Goal: Transaction & Acquisition: Purchase product/service

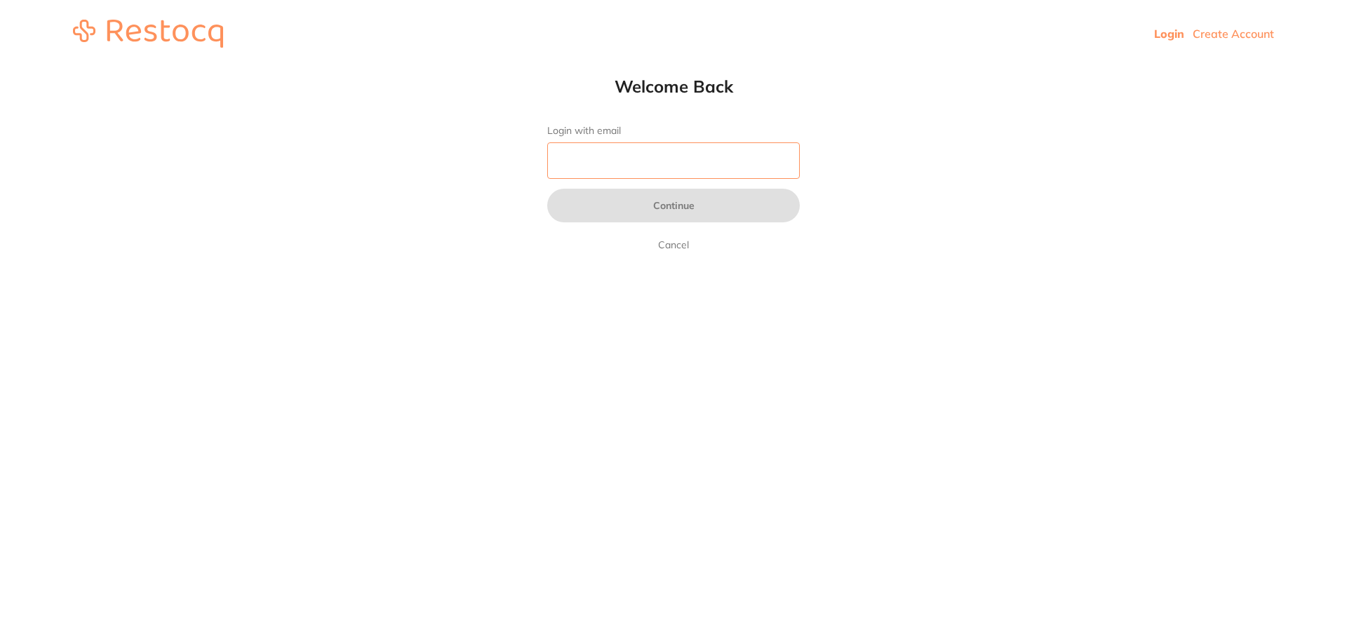
click at [613, 167] on input "Login with email" at bounding box center [673, 160] width 253 height 36
type input "[EMAIL_ADDRESS][DOMAIN_NAME]"
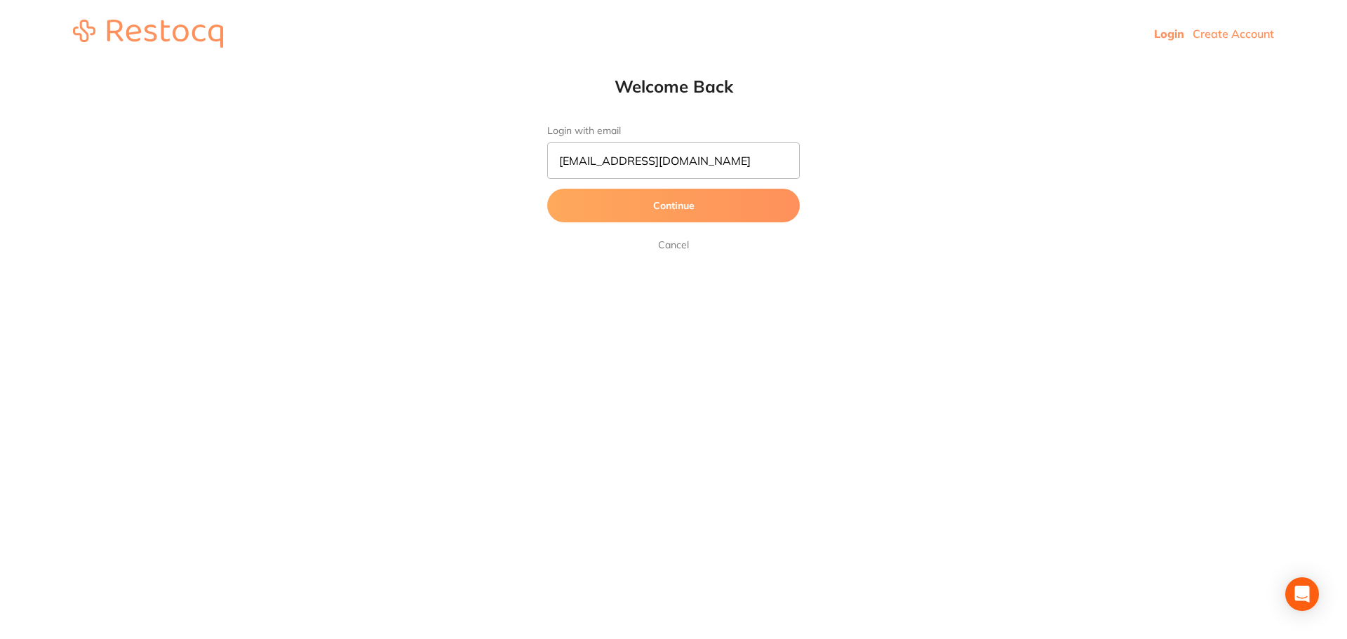
click at [700, 210] on button "Continue" at bounding box center [673, 206] width 253 height 34
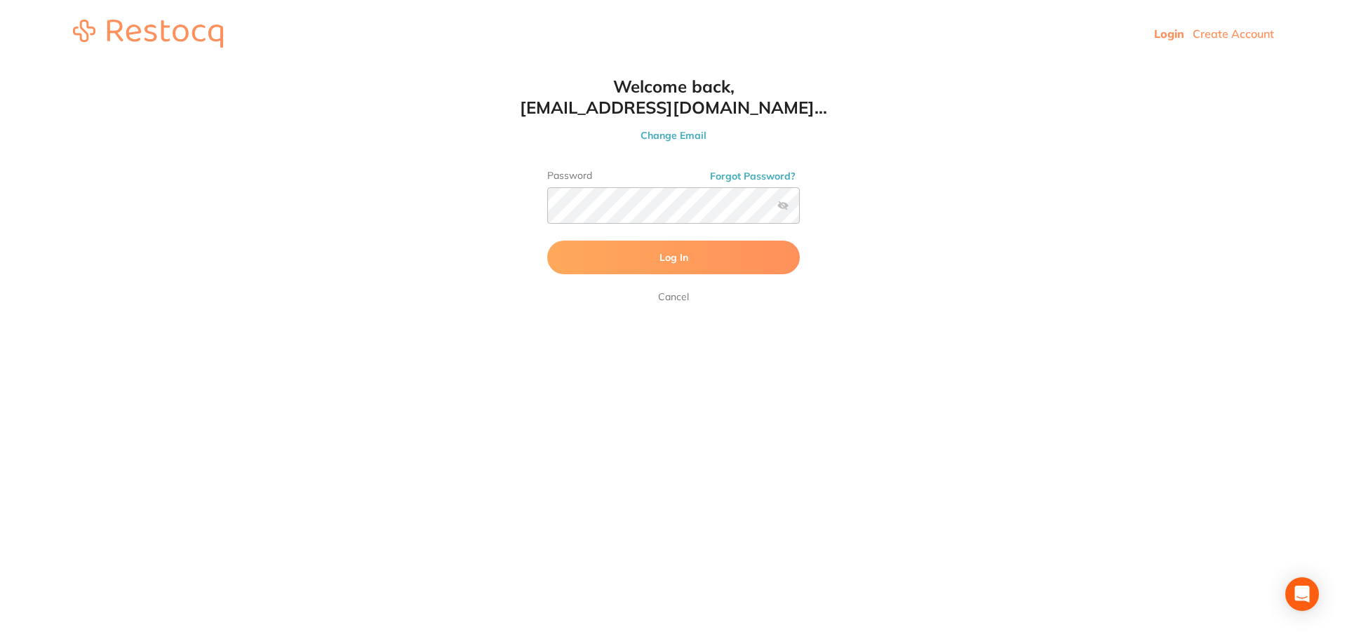
click at [691, 244] on button "Log In" at bounding box center [673, 258] width 253 height 34
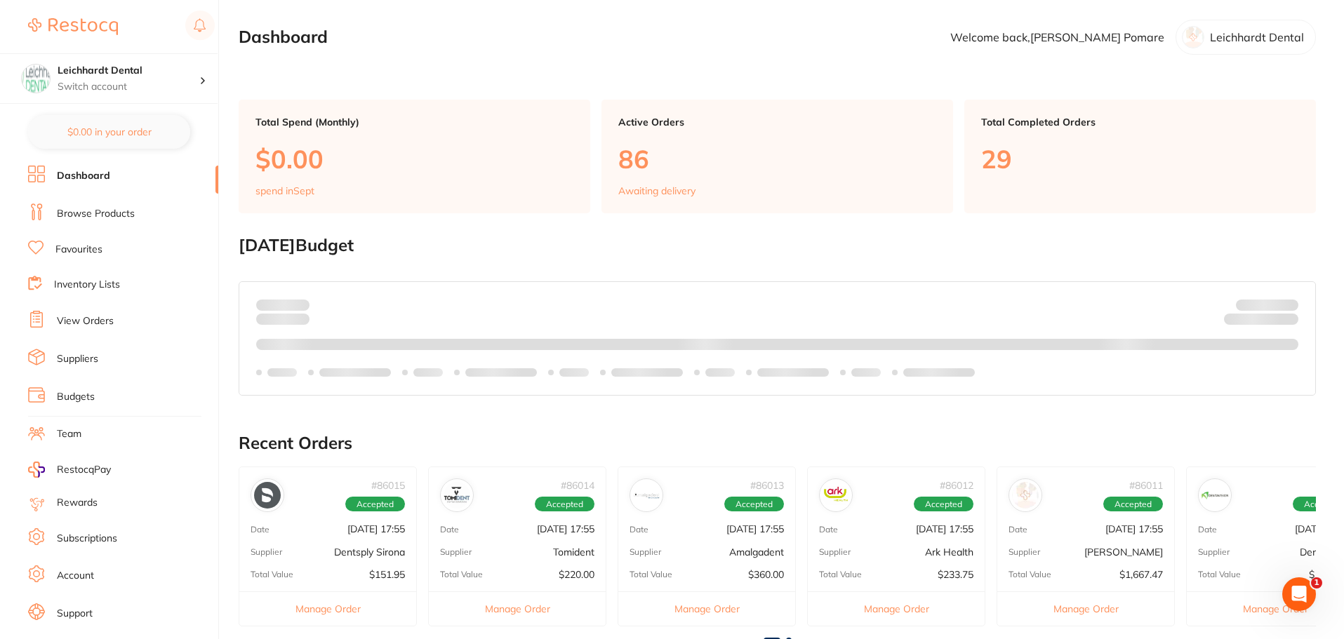
click at [89, 254] on link "Favourites" at bounding box center [78, 250] width 47 height 14
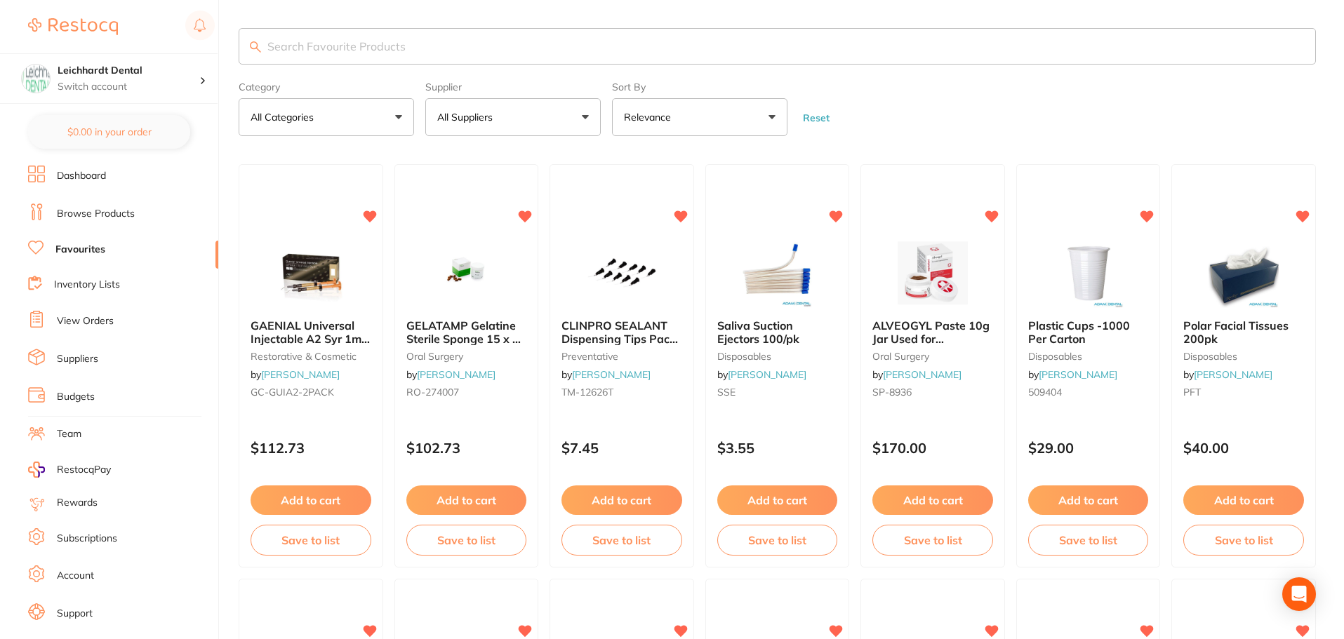
click at [510, 32] on input "search" at bounding box center [777, 46] width 1077 height 36
click at [523, 95] on div "Supplier All Suppliers All Suppliers Dentsply [PERSON_NAME] dental [PERSON_NAME…" at bounding box center [512, 106] width 175 height 60
click at [518, 114] on button "All Suppliers" at bounding box center [512, 117] width 175 height 38
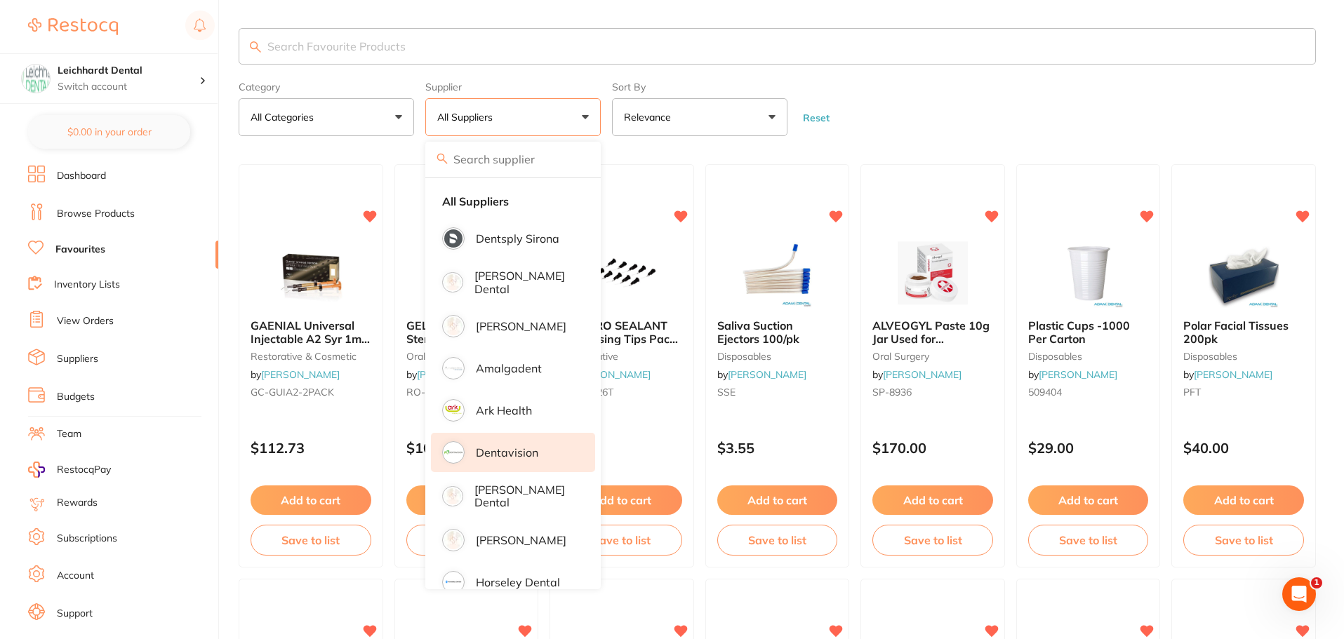
click at [491, 446] on p "Dentavision" at bounding box center [507, 452] width 62 height 13
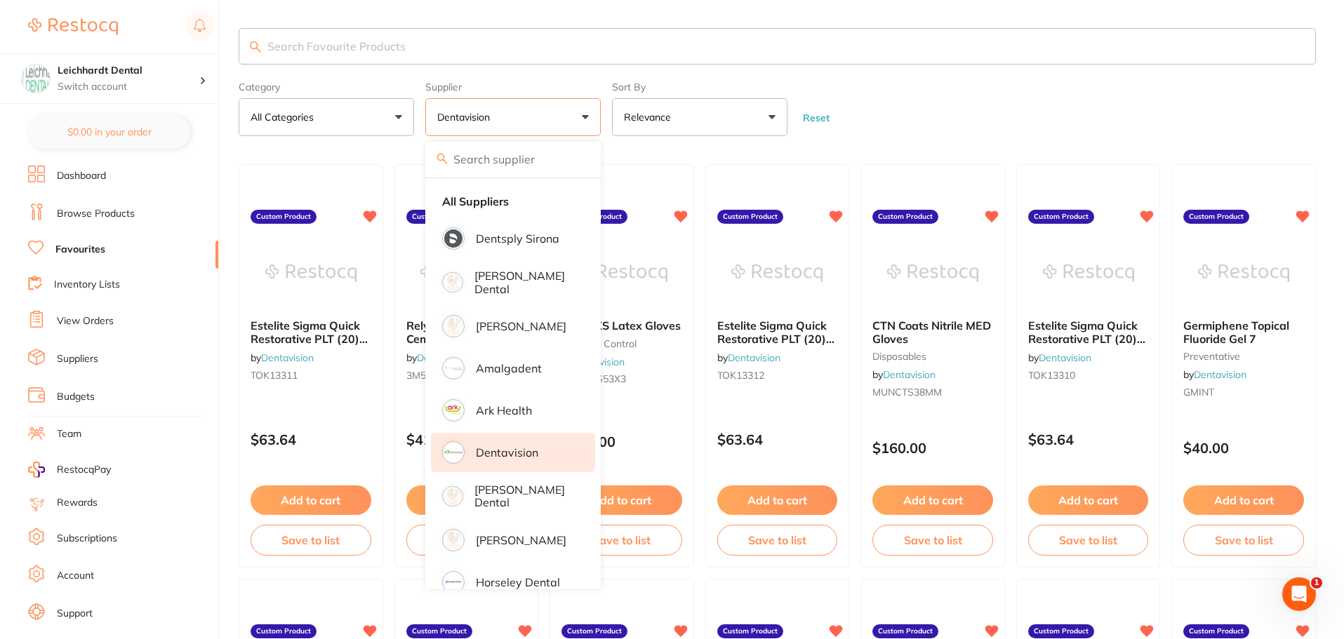
click at [947, 110] on form "Category All Categories All Categories crown & bridge disposables infection con…" at bounding box center [777, 106] width 1077 height 60
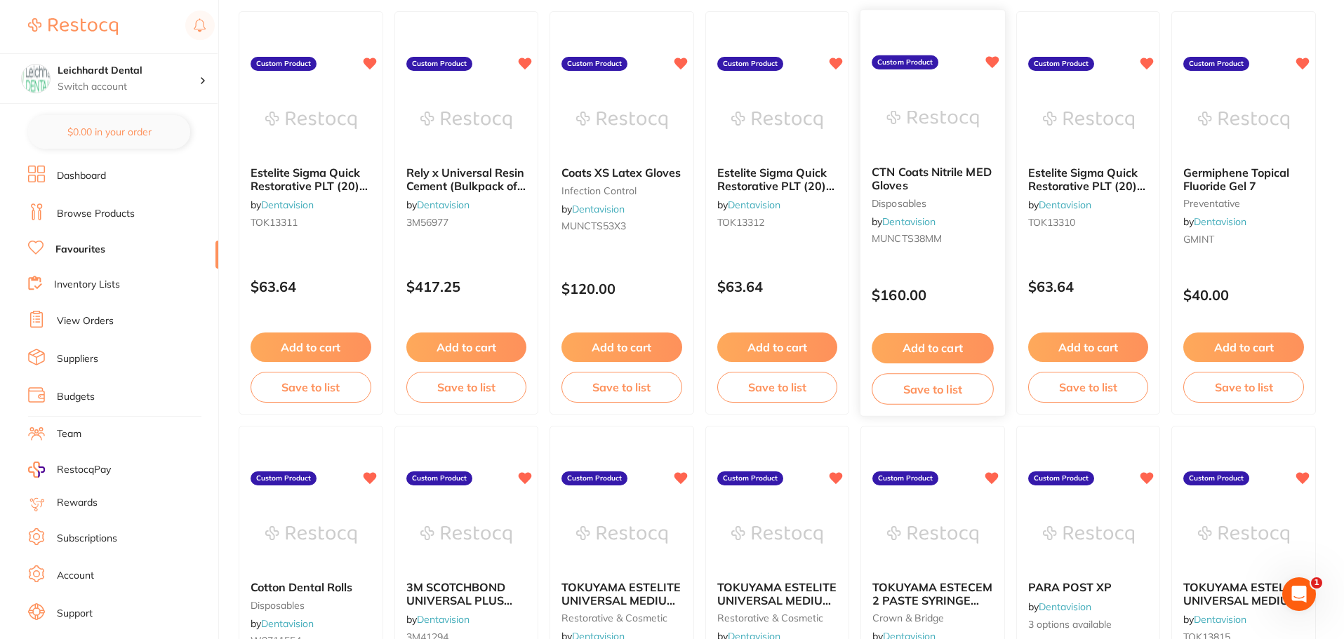
scroll to position [140, 0]
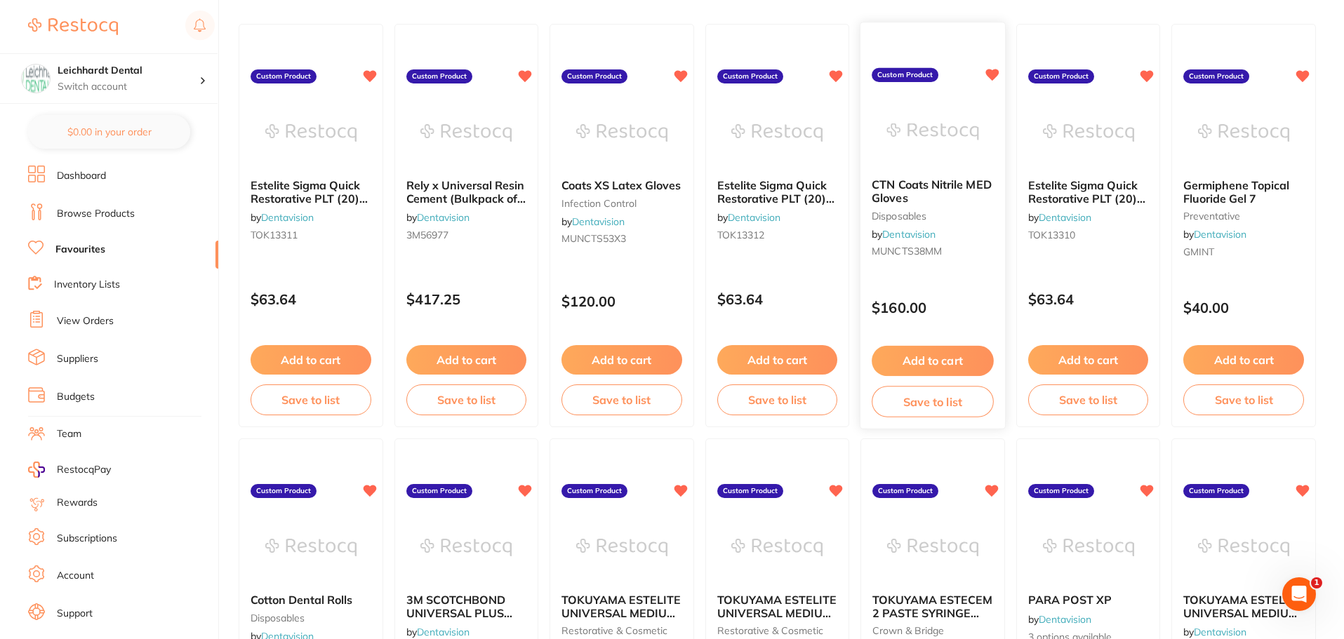
click at [943, 128] on img at bounding box center [932, 132] width 92 height 71
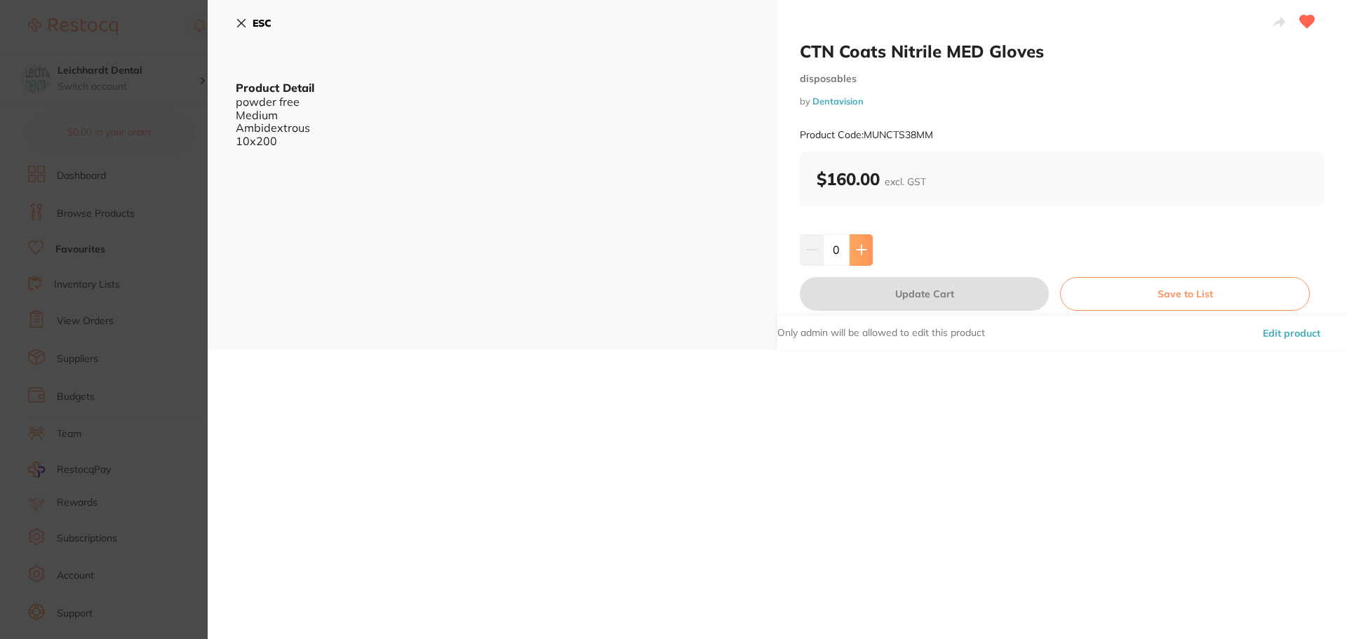
click at [861, 246] on icon at bounding box center [861, 249] width 11 height 11
type input "1"
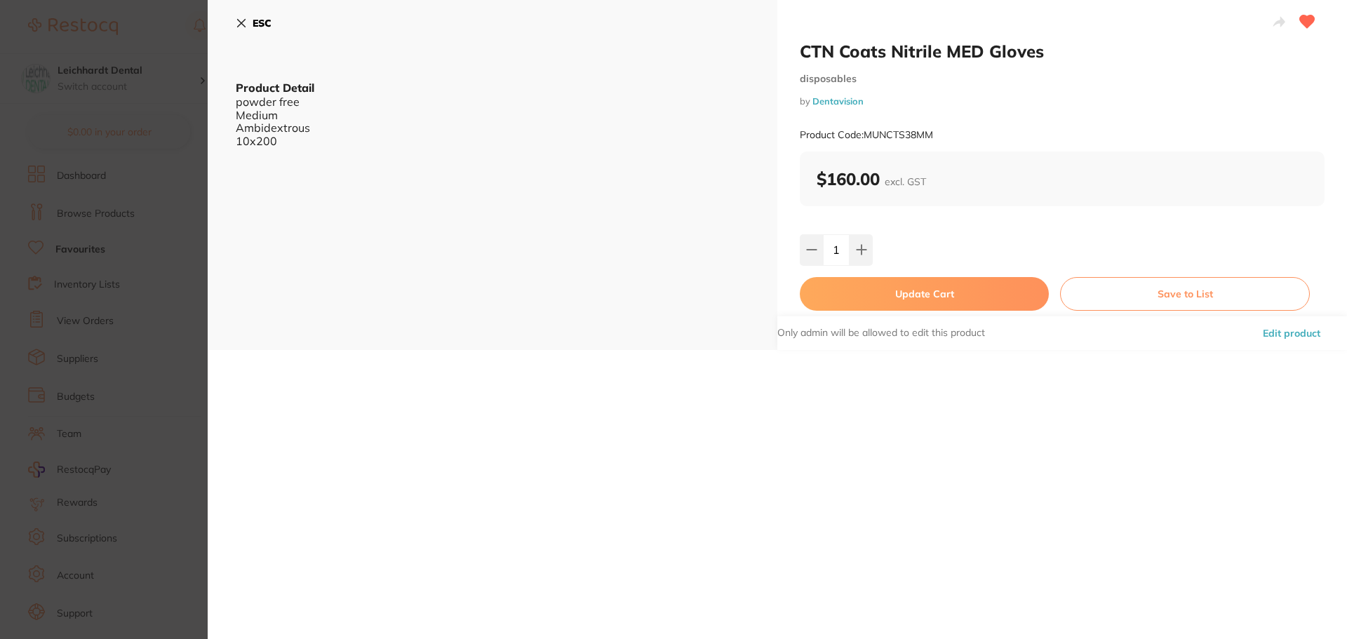
click at [908, 296] on button "Update Cart" at bounding box center [924, 294] width 249 height 34
checkbox input "false"
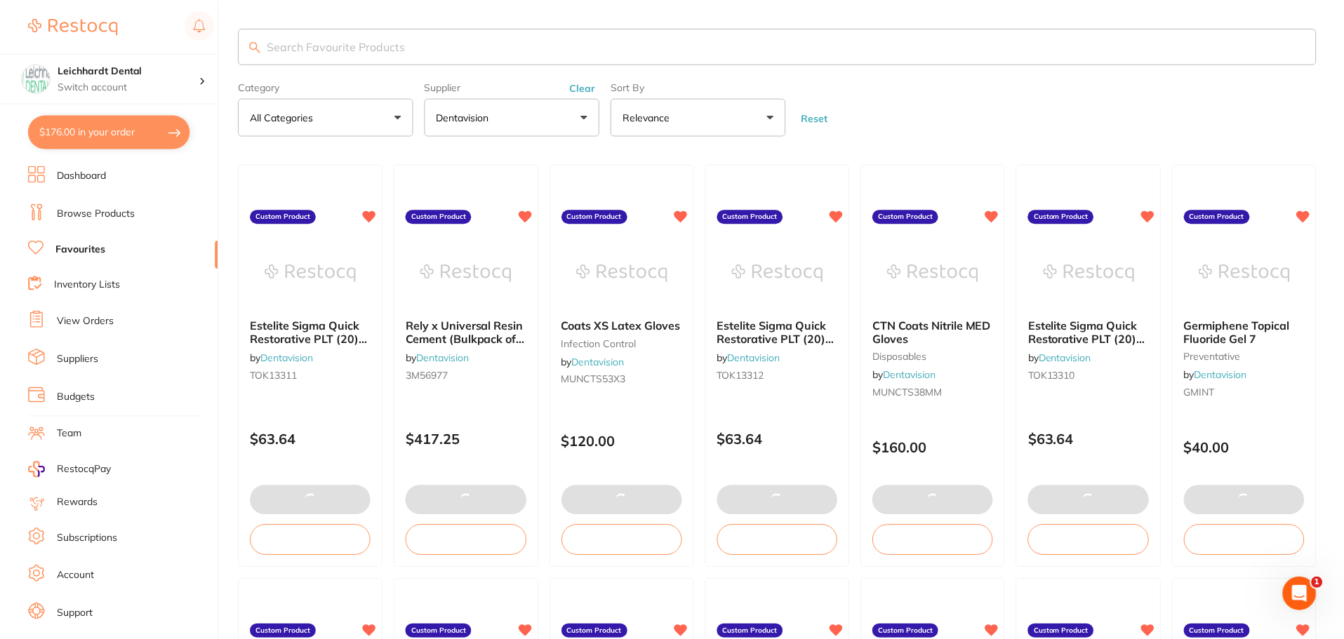
scroll to position [140, 0]
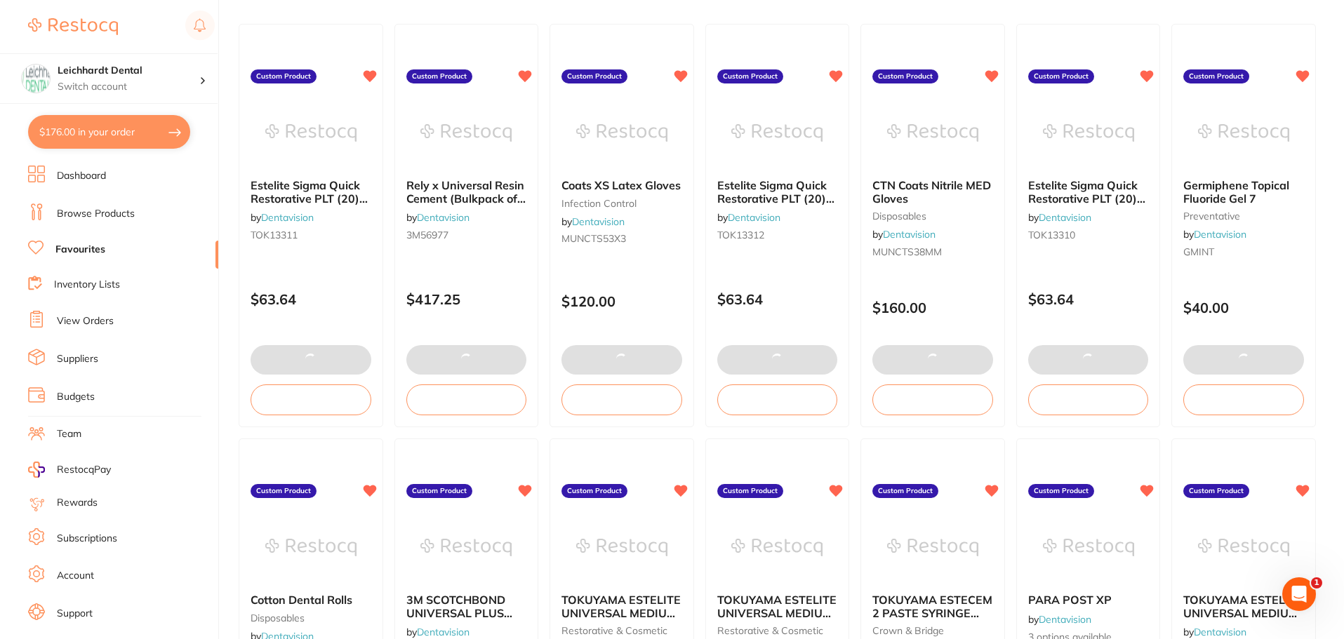
type textarea "+ Free estelite A2 PLT"
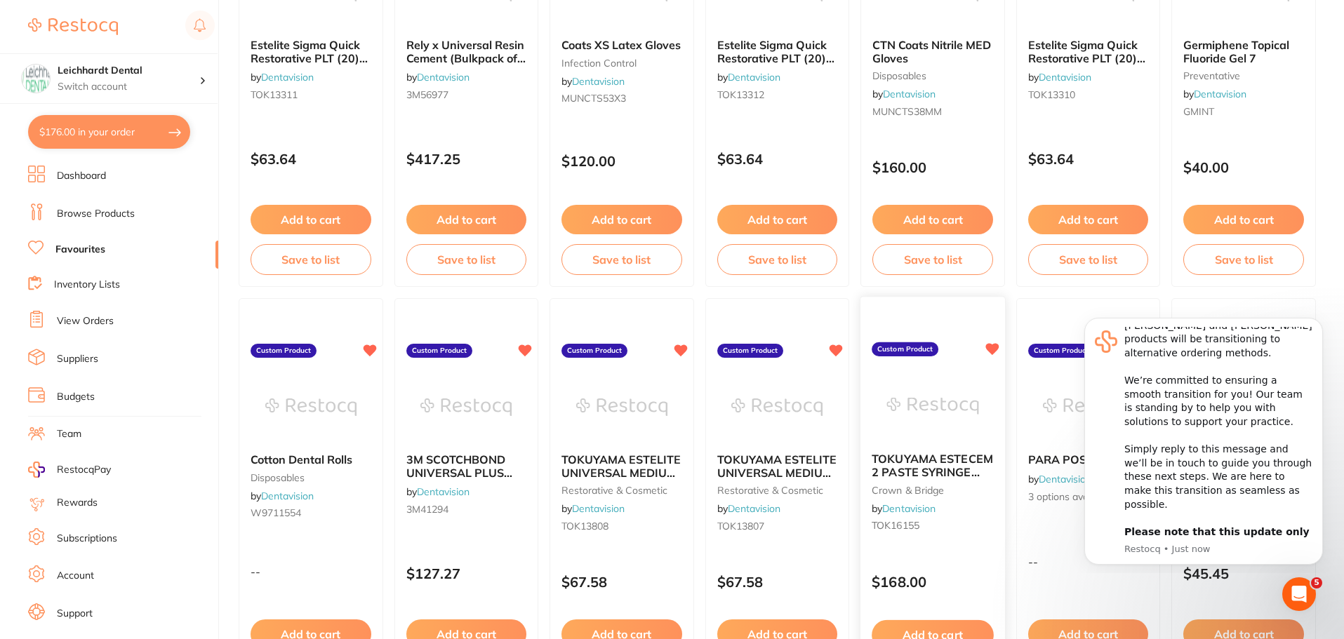
scroll to position [78, 0]
click at [1317, 321] on icon "Dismiss notification" at bounding box center [1319, 322] width 8 height 8
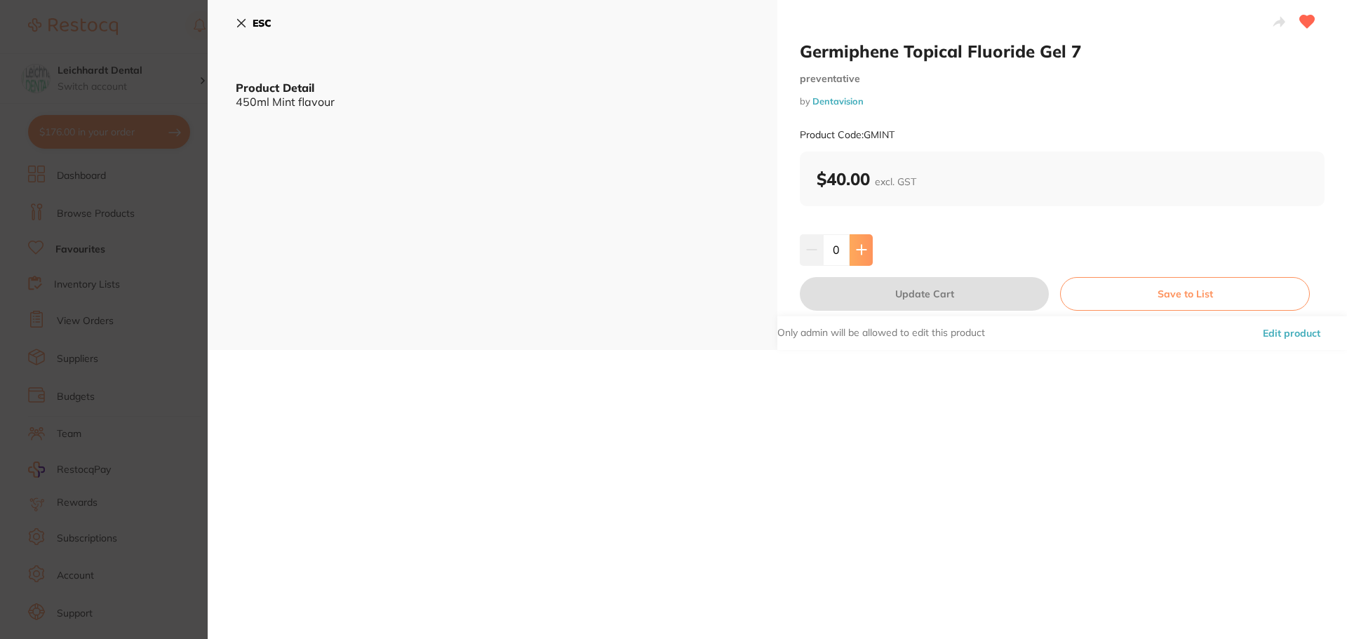
click at [858, 253] on icon at bounding box center [861, 249] width 11 height 11
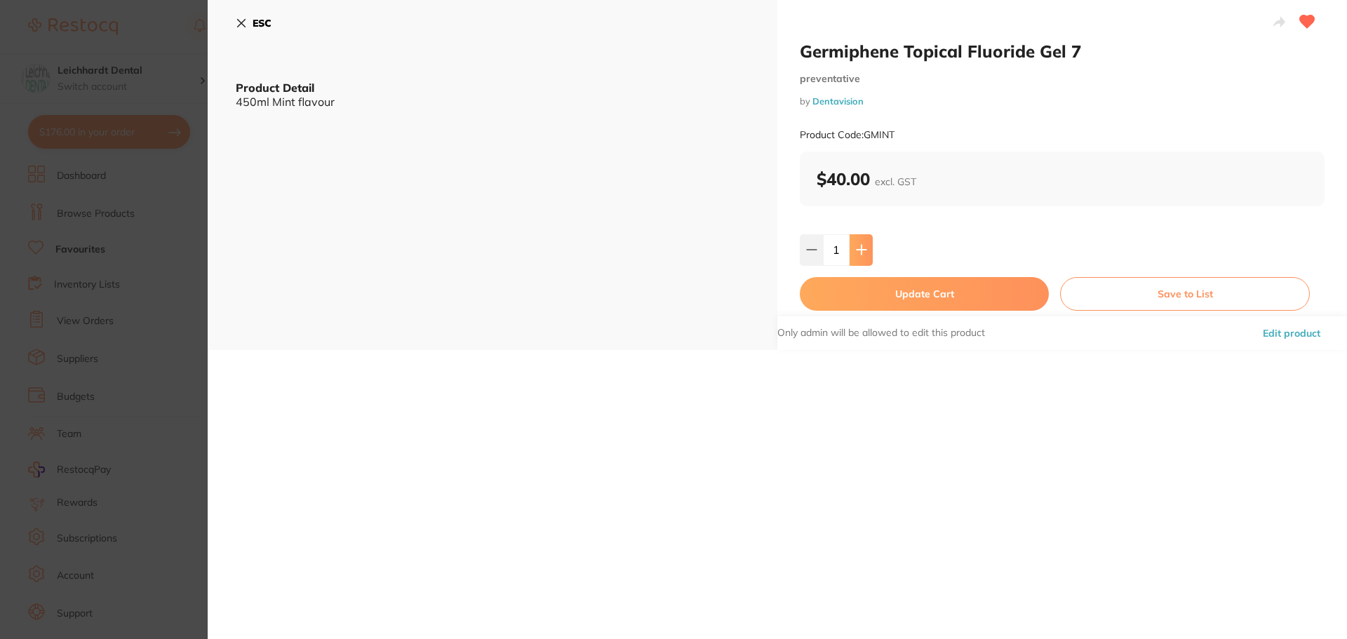
click at [858, 253] on icon at bounding box center [861, 249] width 11 height 11
type input "4"
click at [927, 295] on button "Update Cart" at bounding box center [924, 294] width 249 height 34
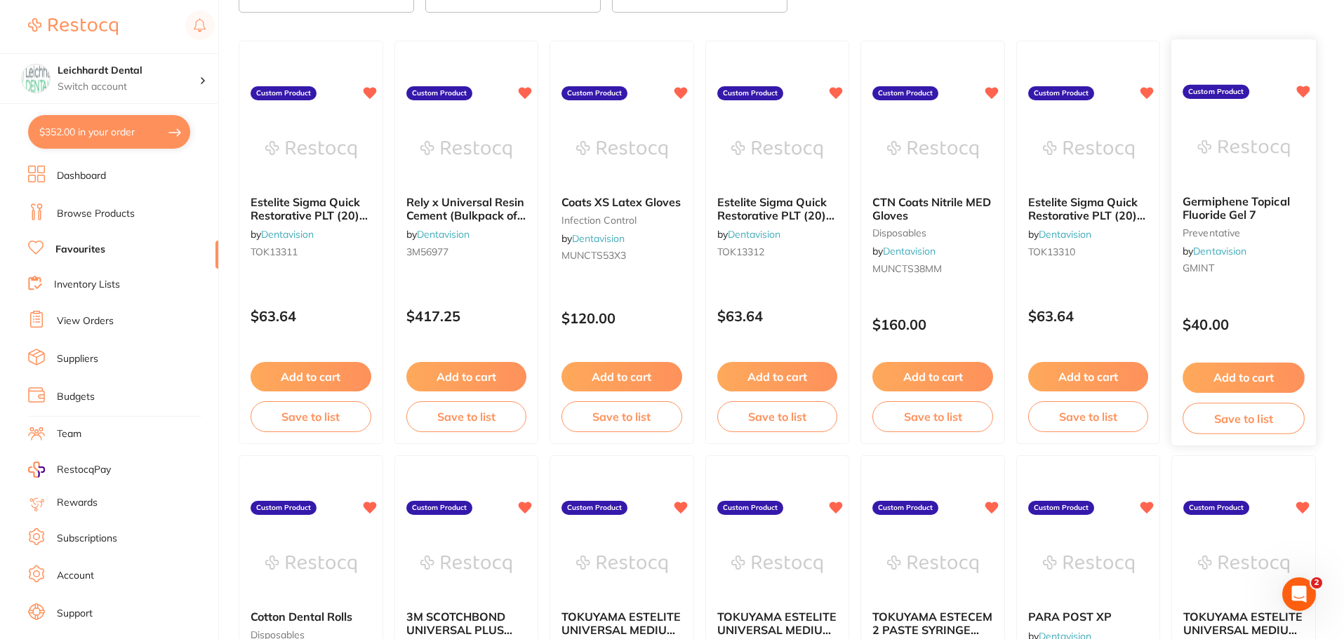
scroll to position [70, 0]
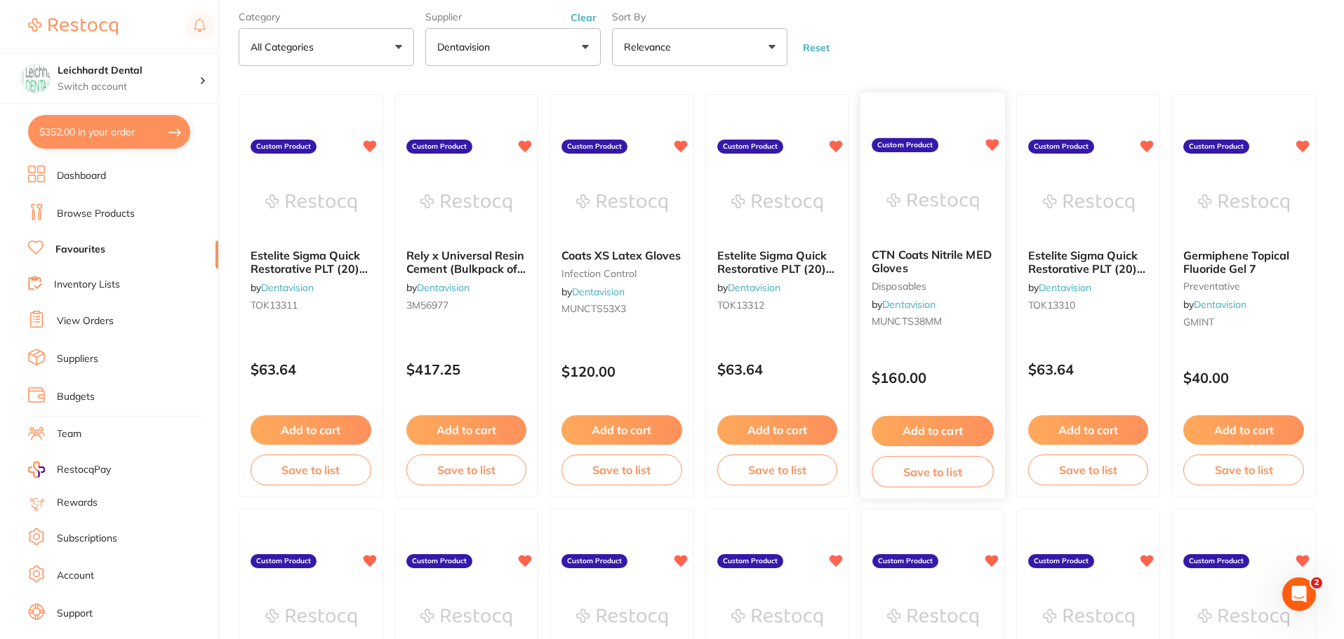
click at [921, 223] on img at bounding box center [932, 202] width 92 height 71
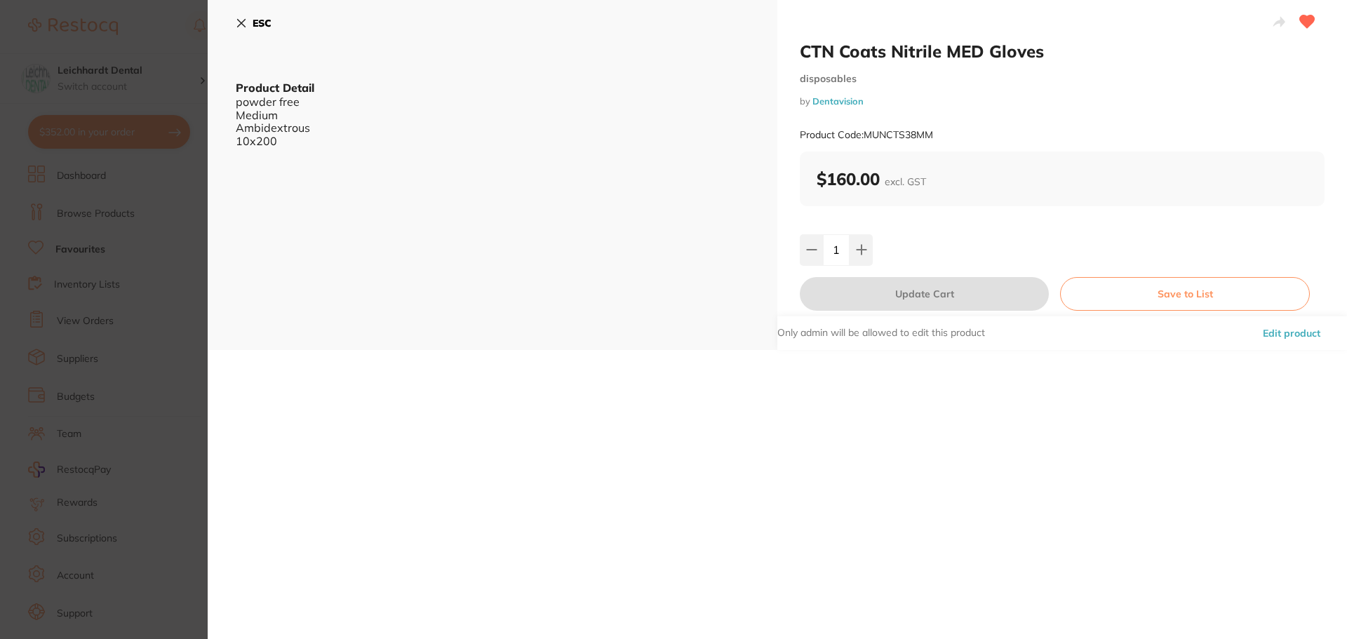
click at [113, 247] on section "CTN Coats Nitrile MED Gloves disposables by Dentavision Product Code: MUNCTS38M…" at bounding box center [673, 319] width 1347 height 639
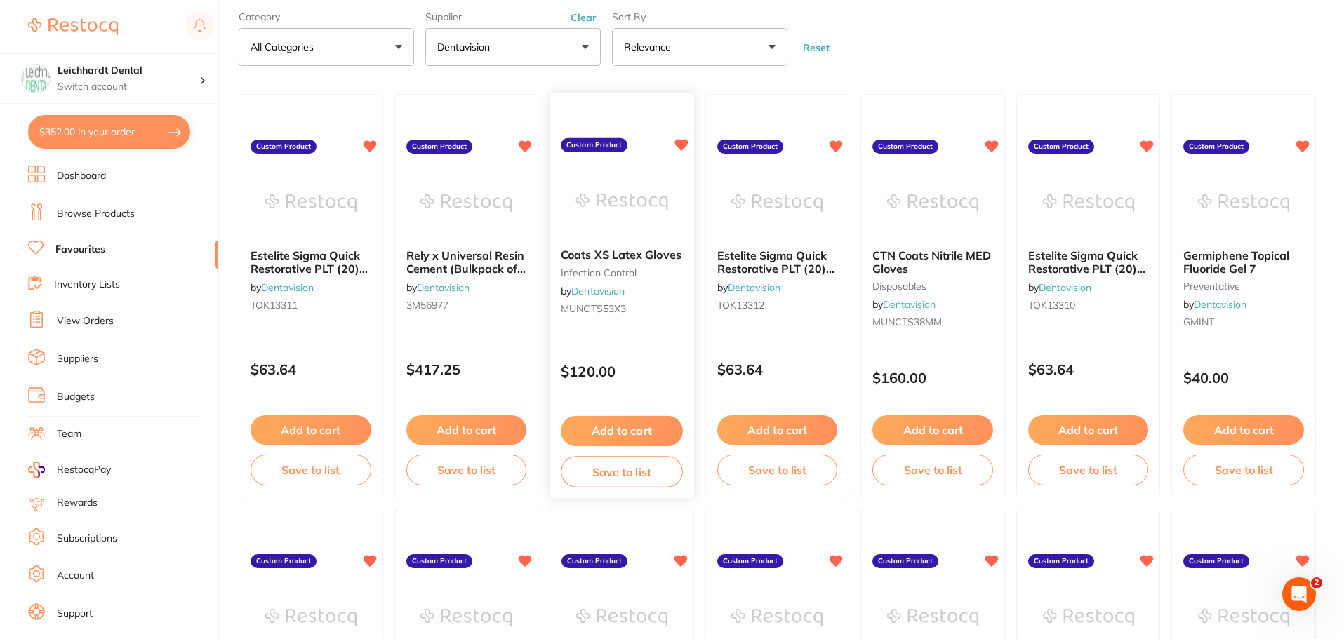
click at [639, 213] on img at bounding box center [621, 202] width 92 height 71
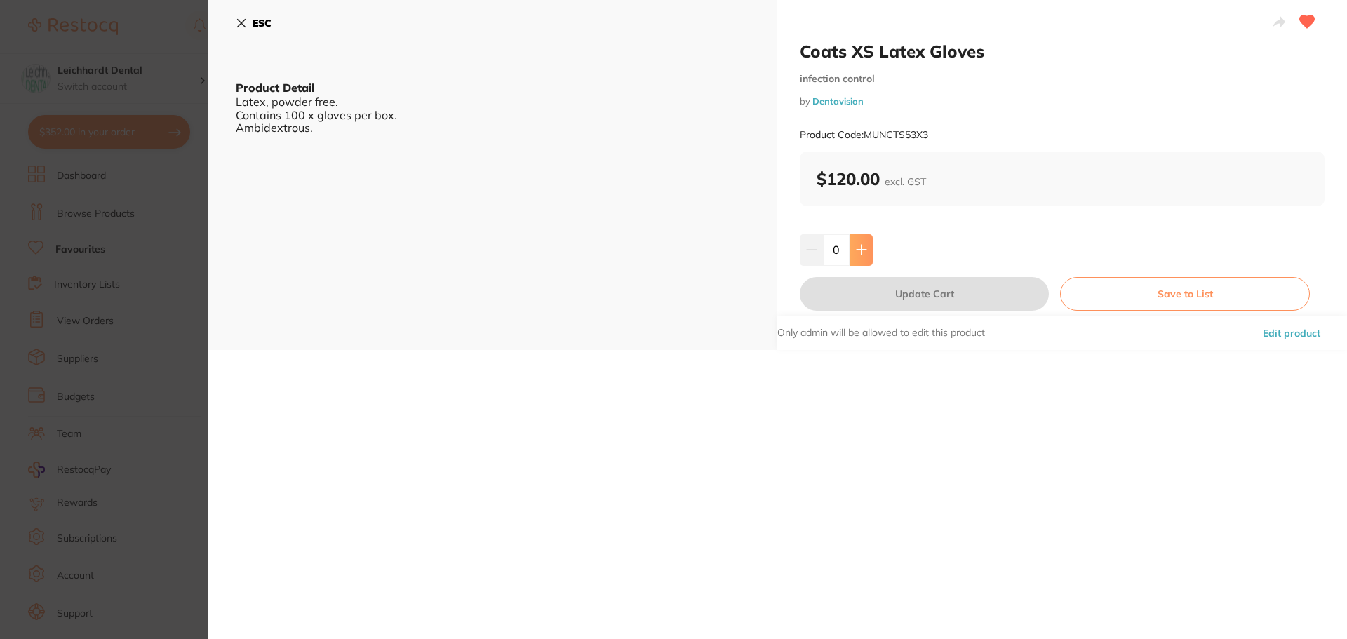
click at [860, 249] on icon at bounding box center [861, 250] width 9 height 9
type input "1"
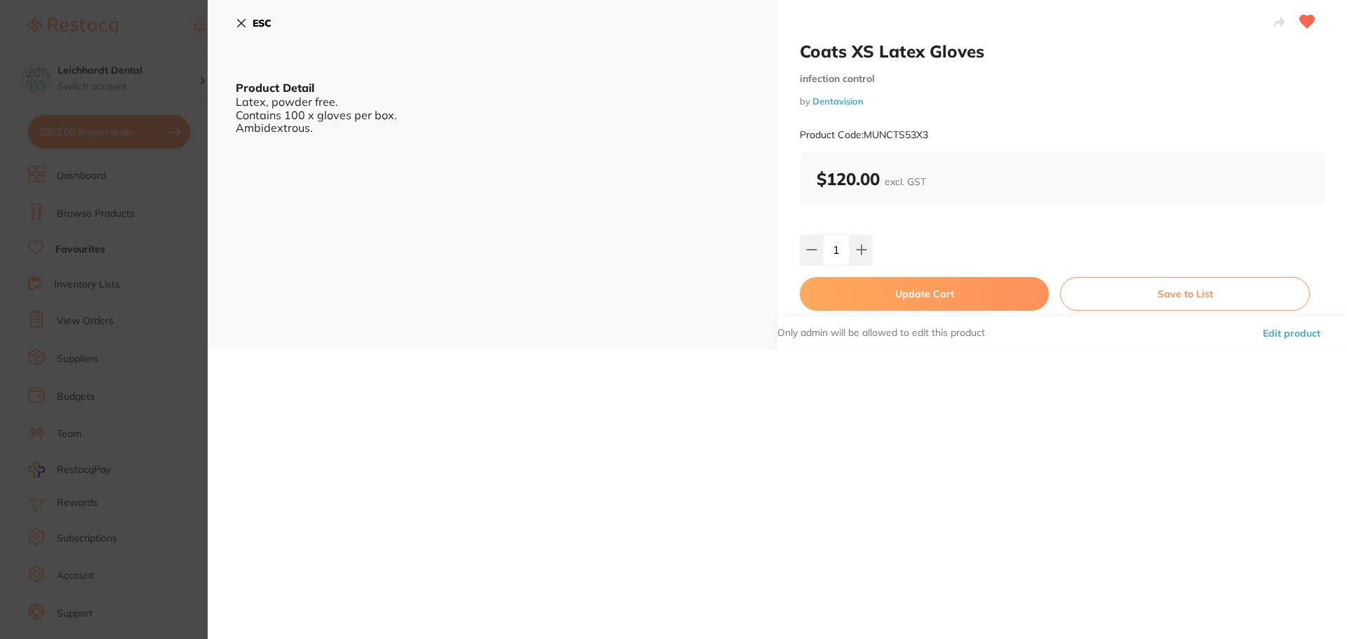
click at [933, 301] on button "Update Cart" at bounding box center [924, 294] width 249 height 34
